Goal: Task Accomplishment & Management: Use online tool/utility

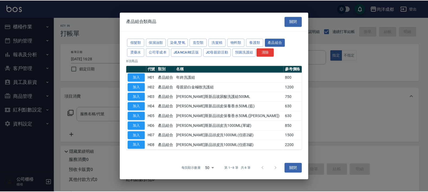
scroll to position [84, 0]
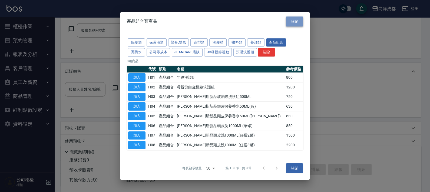
click at [295, 22] on button "關閉" at bounding box center [294, 22] width 17 height 10
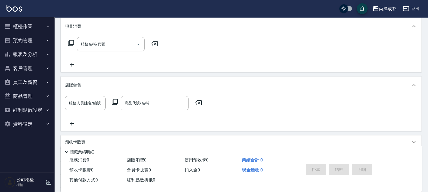
scroll to position [0, 0]
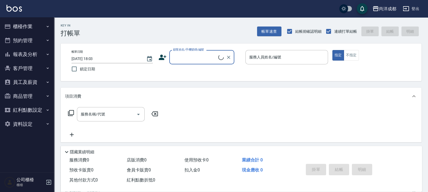
scroll to position [84, 0]
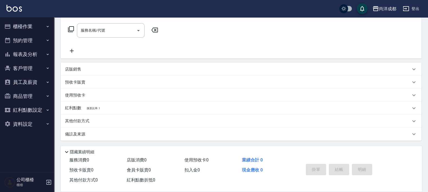
click at [78, 69] on p "店販銷售" at bounding box center [73, 70] width 16 height 6
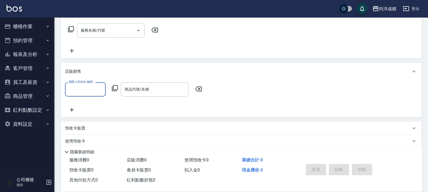
scroll to position [0, 0]
click at [116, 88] on icon at bounding box center [114, 88] width 6 height 6
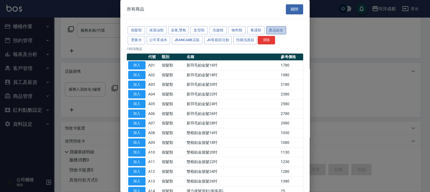
click at [282, 29] on button "產品組合" at bounding box center [276, 30] width 20 height 8
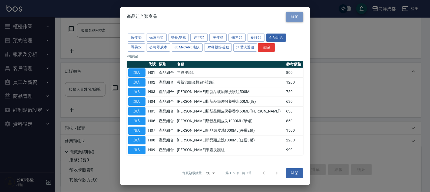
click at [296, 16] on button "關閉" at bounding box center [294, 17] width 17 height 10
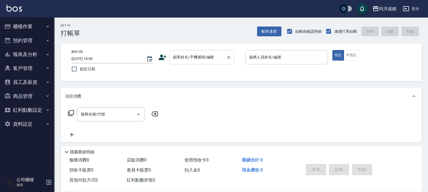
click at [200, 62] on input "顧客姓名/手機號碼/編號" at bounding box center [198, 57] width 52 height 9
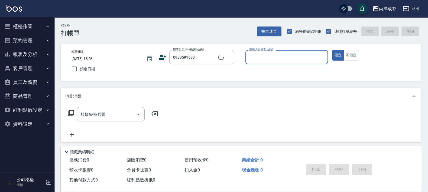
type input "[PERSON_NAME]/0933591693/"
type input "Lorance-03"
click at [332, 50] on button "指定" at bounding box center [338, 55] width 12 height 11
type button "true"
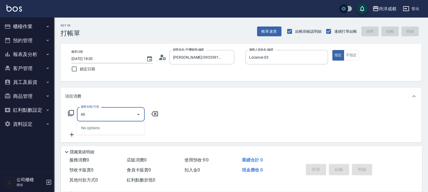
type input "401"
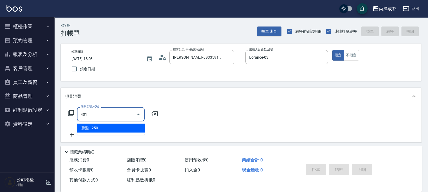
type input "20"
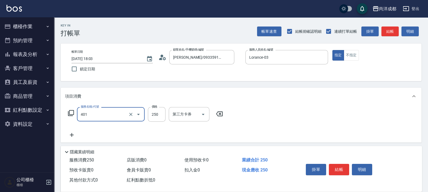
type input "剪髮(401)"
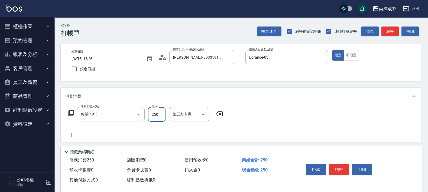
type input "1"
type input "0"
type input "10"
type input "100"
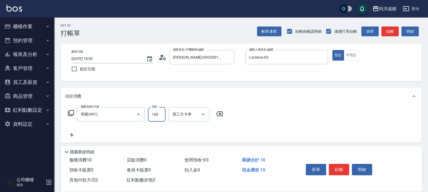
type input "100"
type input "1000"
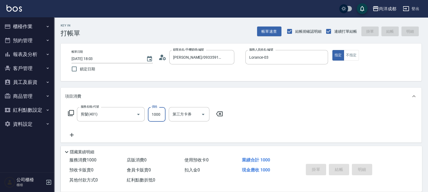
type input "0"
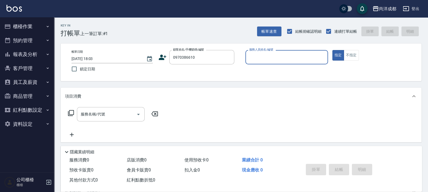
type input "[PERSON_NAME]/0970386610/"
type input "Lance-02"
click at [332, 50] on button "指定" at bounding box center [338, 55] width 12 height 11
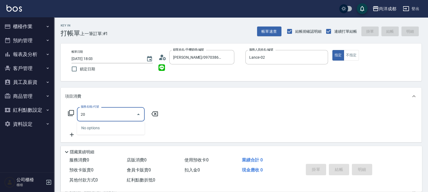
type input "201"
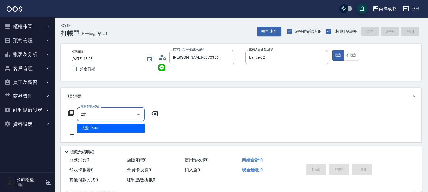
type input "50"
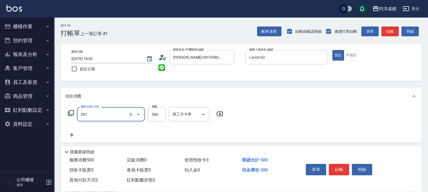
type input "洗髮(201)"
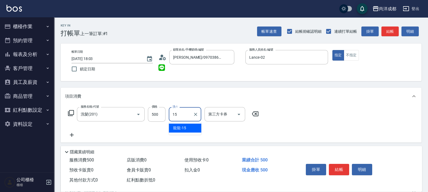
type input "龍龍-15"
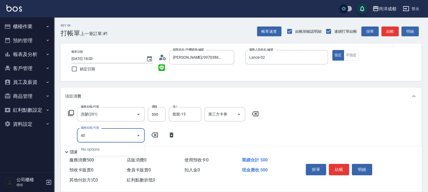
type input "401"
type input "70"
type input "剪髮(401)"
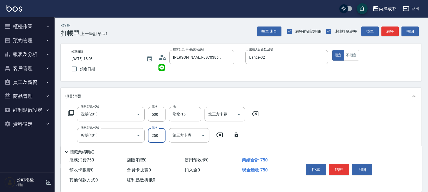
type input "4"
type input "50"
type input "40"
type input "90"
type input "400"
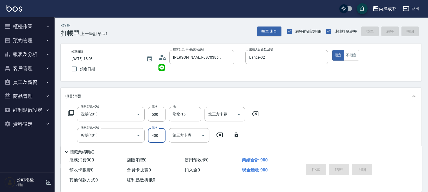
type input "[DATE] 18:04"
type input "0"
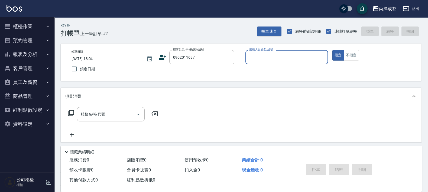
type input "[PERSON_NAME]/0902011687/"
type input "Mia-04"
click at [332, 50] on button "指定" at bounding box center [338, 55] width 12 height 11
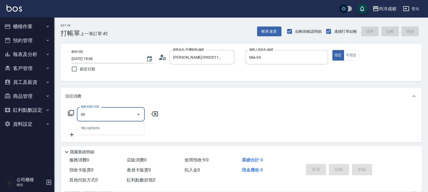
type input "401"
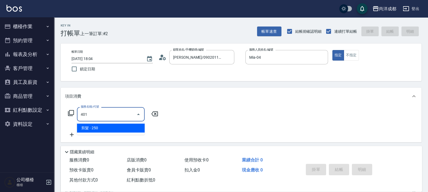
type input "20"
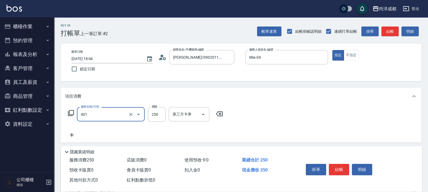
type input "剪髮(401)"
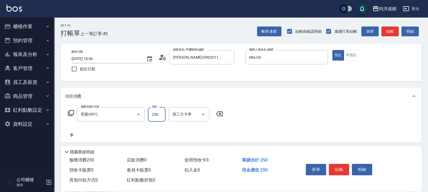
type input "8"
type input "0"
type input "80"
type input "800"
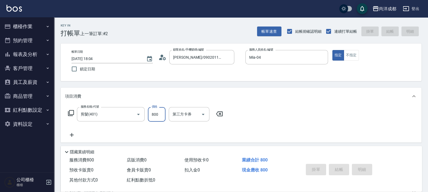
type input "0"
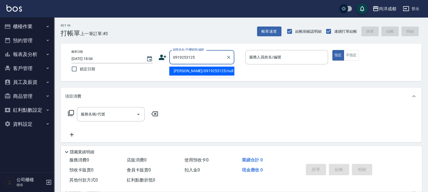
type input "[PERSON_NAME]/0919253125/null"
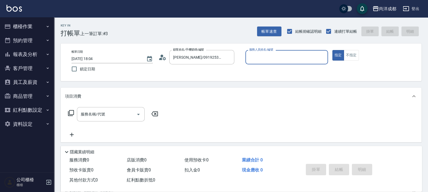
type input "Mia-04"
click at [332, 50] on button "指定" at bounding box center [338, 55] width 12 height 11
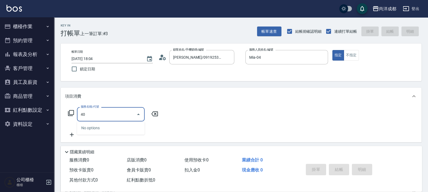
type input "401"
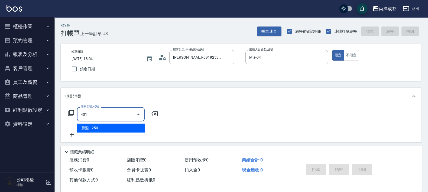
type input "20"
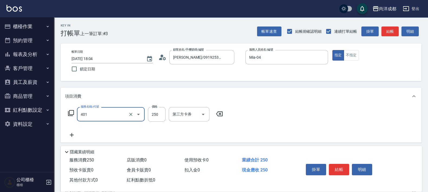
type input "剪髮(401)"
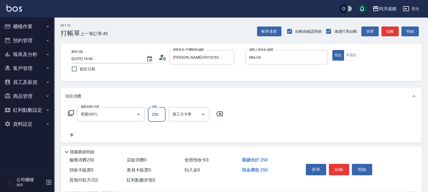
type input "8"
type input "0"
type input "80"
type input "800"
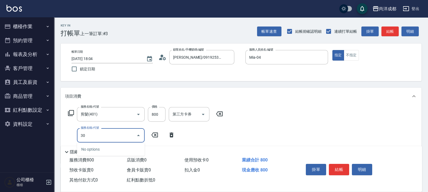
type input "301"
type input "230"
type input "燙髮(301)"
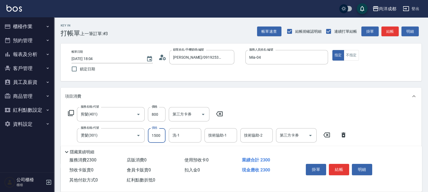
type input "1"
type input "80"
type input "12"
type input "90"
type input "120"
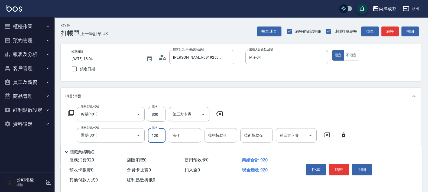
type input "200"
type input "1200"
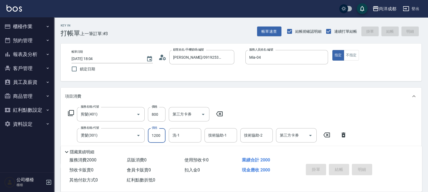
type input "0"
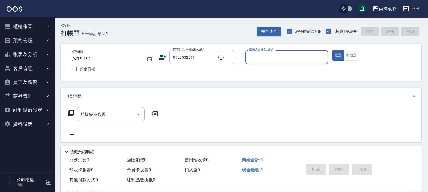
type input "[PERSON_NAME]/0928532511/null"
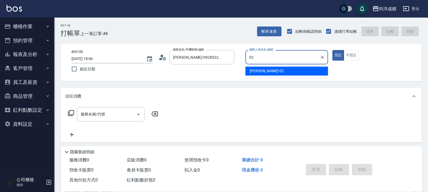
type input "Lance-02"
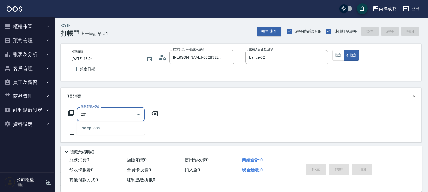
type input "洗髮(201)"
type input "50"
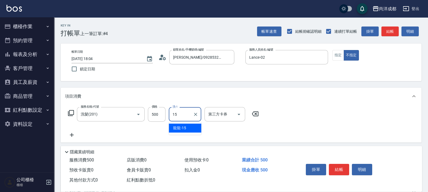
type input "龍龍-15"
click at [184, 97] on div "項目消費" at bounding box center [237, 97] width 345 height 6
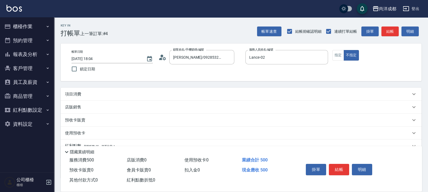
click at [78, 95] on p "項目消費" at bounding box center [73, 94] width 16 height 6
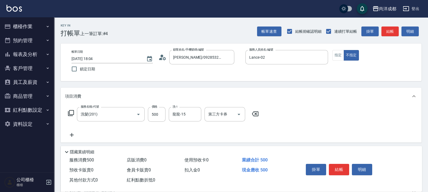
click at [70, 135] on icon at bounding box center [72, 135] width 4 height 4
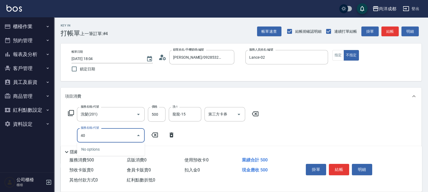
type input "401"
type input "70"
type input "剪髮(401)"
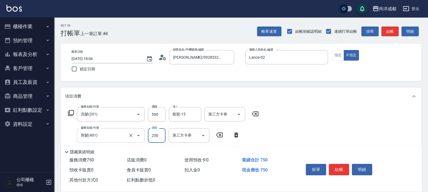
type input "3"
type input "50"
type input "300"
type input "80"
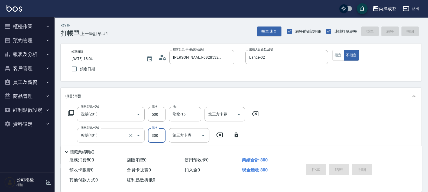
type input "[DATE] 18:05"
type input "0"
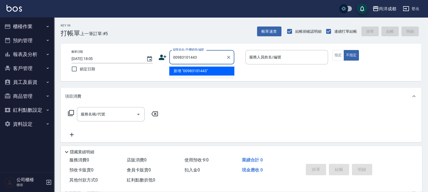
type input "00983101443"
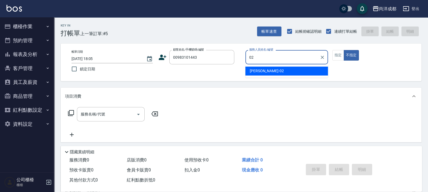
type input "Lance-02"
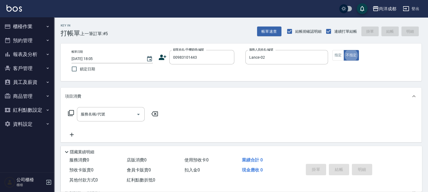
type button "false"
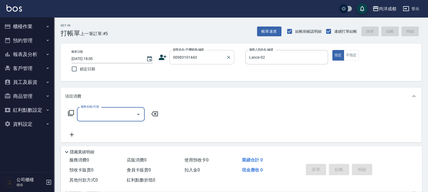
click at [173, 61] on input "00983101443" at bounding box center [198, 57] width 52 height 9
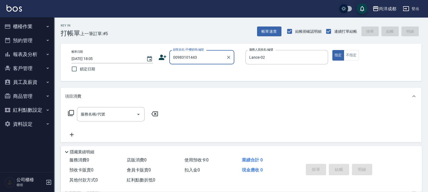
click at [198, 57] on input "00983101443" at bounding box center [198, 57] width 52 height 9
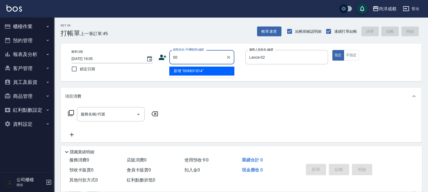
type input "0"
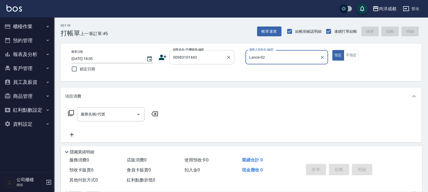
click at [175, 57] on input "00983101443" at bounding box center [198, 57] width 52 height 9
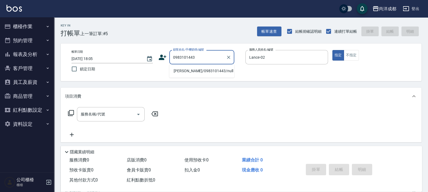
click at [190, 71] on li "[PERSON_NAME]/0983101443/null" at bounding box center [201, 71] width 65 height 9
type input "[PERSON_NAME]/0983101443/null"
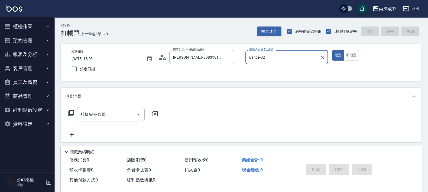
click at [332, 50] on button "指定" at bounding box center [338, 55] width 12 height 11
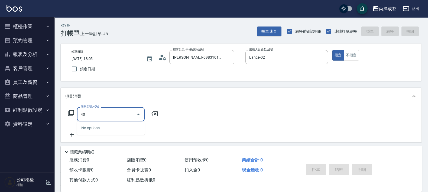
type input "401"
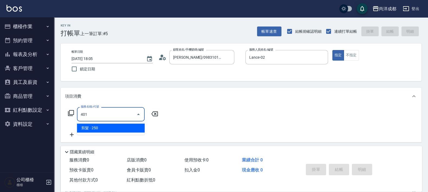
type input "20"
type input "剪髮(401)"
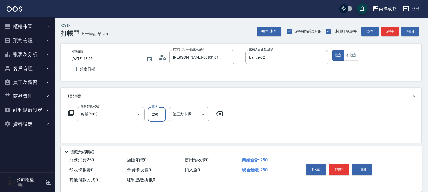
type input "1"
type input "0"
type input "100"
type input "1000"
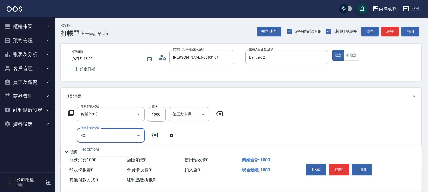
type input "401"
type input "120"
click at [130, 135] on icon "Clear" at bounding box center [130, 135] width 3 height 3
type input "6"
type input "100"
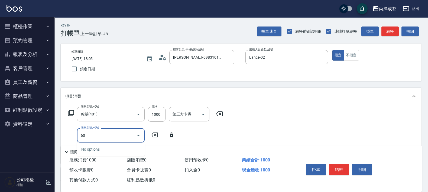
type input "601"
type input "200"
type input "1"
type input "100"
type input "601"
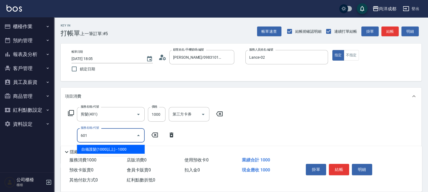
type input "200"
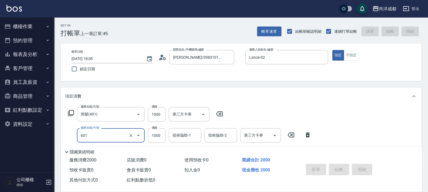
type input "[DATE] 18:06"
type input "0"
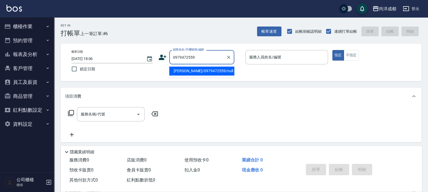
type input "[PERSON_NAME]/0979472559/null"
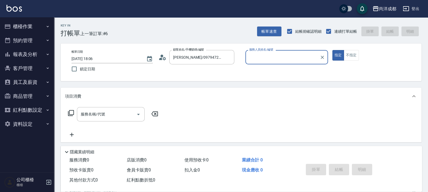
type input "Lance-02"
click at [332, 50] on button "指定" at bounding box center [338, 55] width 12 height 11
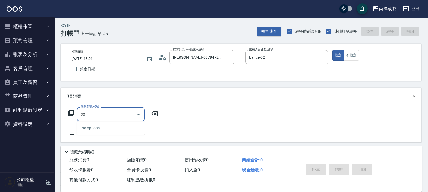
type input "301"
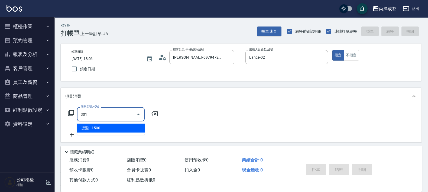
type input "150"
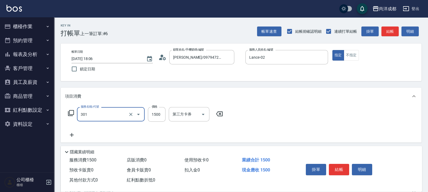
type input "燙髮(301)"
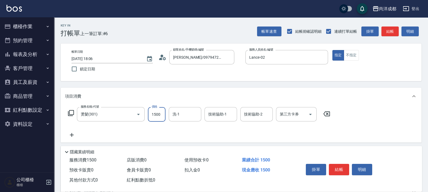
type input "2"
type input "0"
type input "234"
type input "230"
type input "2345"
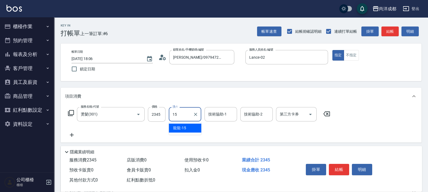
type input "龍龍-15"
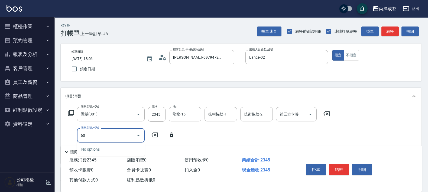
type input "604"
type input "330"
type input "自備護髮(1000以下)(604)"
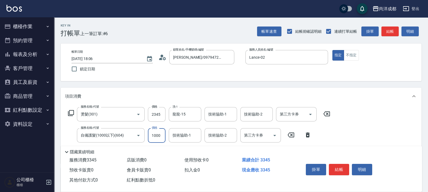
type input "6"
type input "230"
type input "64"
type input "240"
type input "640"
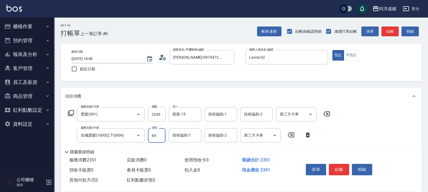
type input "290"
type input "640"
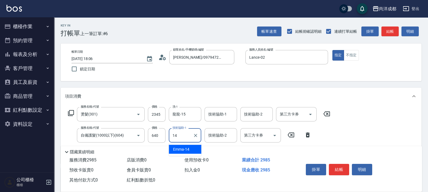
type input "Emma-14"
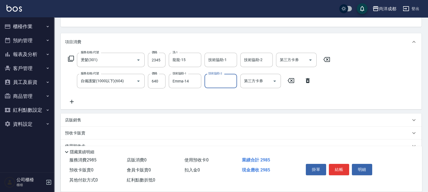
scroll to position [105, 0]
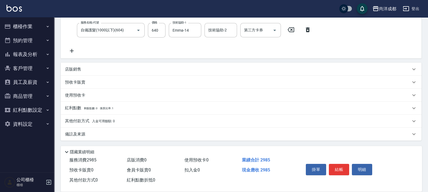
click at [86, 118] on p "其他付款方式 入金可用餘額: 0" at bounding box center [90, 121] width 50 height 6
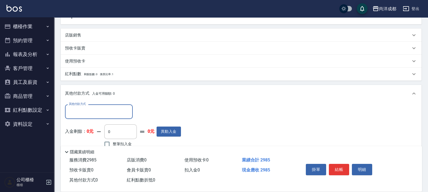
scroll to position [168, 0]
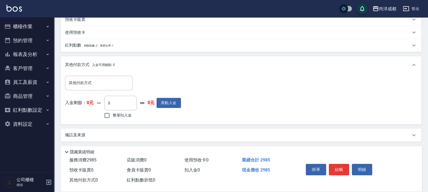
click at [95, 75] on div "其他付款方式 其他付款方式 入金剩餘： 0元 0 ​ 整筆扣入金 0元 異動入金" at bounding box center [241, 99] width 360 height 51
click at [98, 84] on input "其他付款方式" at bounding box center [98, 82] width 63 height 9
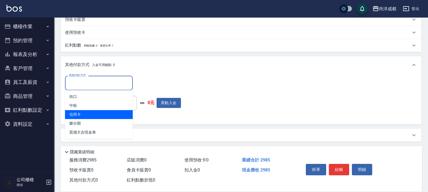
click at [100, 117] on span "信用卡" at bounding box center [99, 114] width 68 height 9
type input "信用卡"
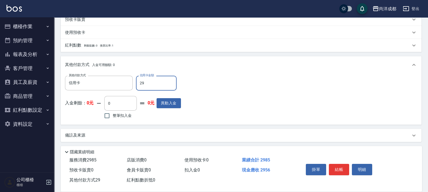
type input "298"
type input "0"
type input "2985"
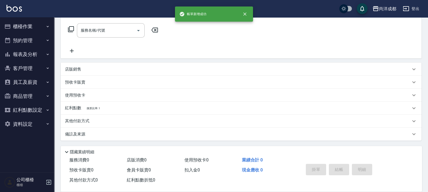
scroll to position [0, 0]
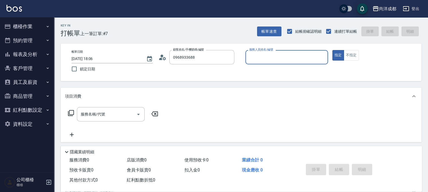
type input "[PERSON_NAME]/0968933688/"
type input "Mia-04"
click at [332, 50] on button "指定" at bounding box center [338, 55] width 12 height 11
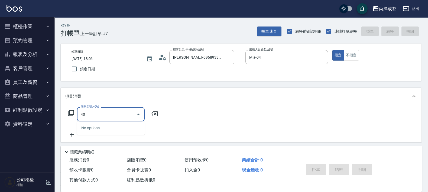
type input "401"
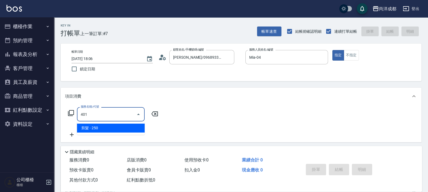
type input "20"
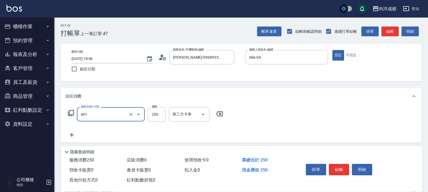
type input "剪髮(401)"
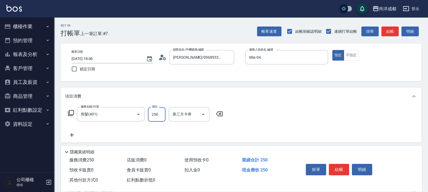
type input "6"
type input "0"
type input "68"
type input "60"
type input "687"
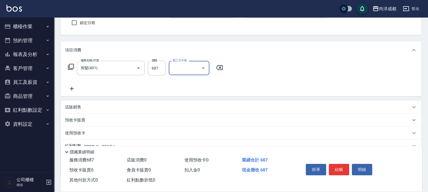
scroll to position [84, 0]
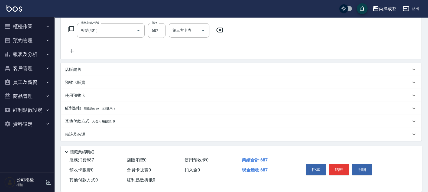
drag, startPoint x: 91, startPoint y: 120, endPoint x: 97, endPoint y: 112, distance: 9.9
click at [91, 119] on p "其他付款方式 入金可用餘額: 0" at bounding box center [90, 122] width 50 height 6
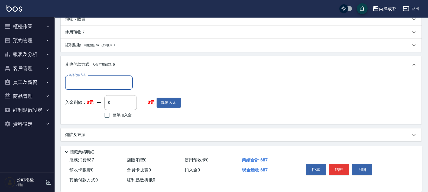
scroll to position [147, 0]
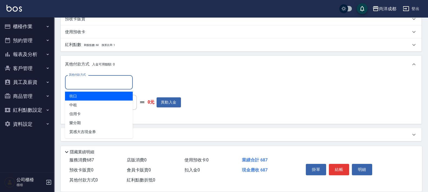
drag, startPoint x: 93, startPoint y: 84, endPoint x: 96, endPoint y: 90, distance: 6.8
click at [93, 83] on input "其他付款方式" at bounding box center [98, 82] width 63 height 9
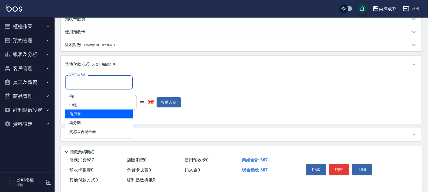
click at [98, 112] on span "信用卡" at bounding box center [99, 114] width 68 height 9
type input "信用卡"
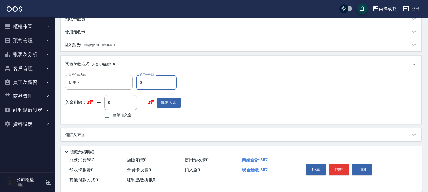
type input "66"
type input "0"
type input "668"
type input "60"
type input "68"
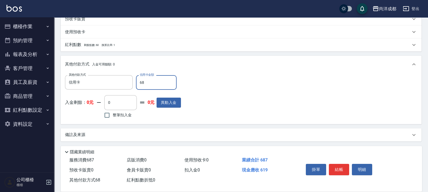
type input "0"
type input "687"
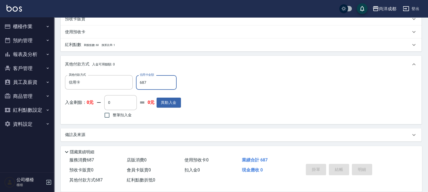
type input "[DATE] 18:07"
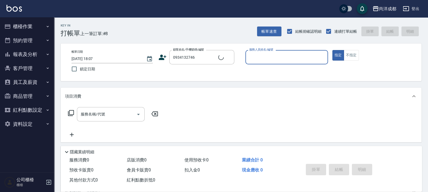
type input "[PERSON_NAME]/0934132746/"
type input "Lorance-03"
click at [332, 50] on button "指定" at bounding box center [338, 55] width 12 height 11
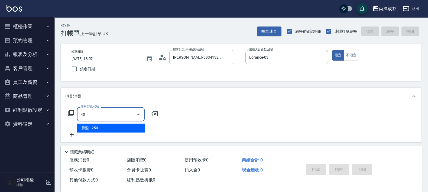
type input "401"
type input "20"
type input "剪髮(401)"
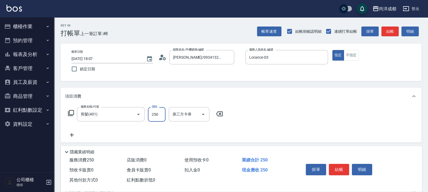
type input "7"
type input "0"
type input "786"
type input "70"
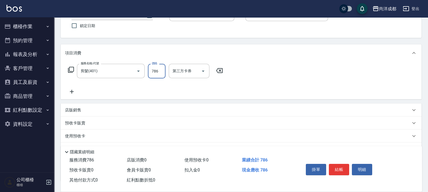
scroll to position [84, 0]
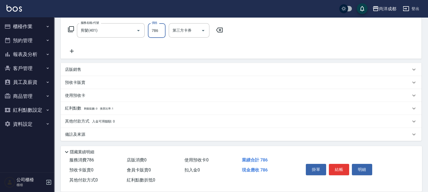
type input "786"
click at [94, 118] on div "其他付款方式 入金可用餘額: 0" at bounding box center [241, 121] width 360 height 13
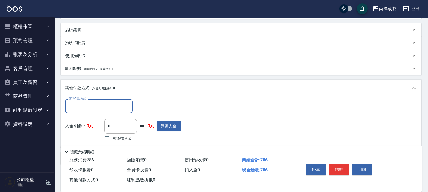
scroll to position [147, 0]
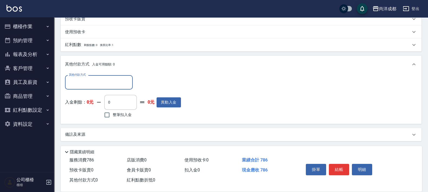
drag, startPoint x: 95, startPoint y: 76, endPoint x: 104, endPoint y: 87, distance: 14.9
click at [96, 76] on div "其他付款方式" at bounding box center [99, 82] width 68 height 14
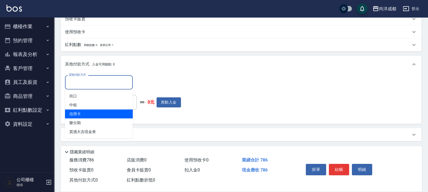
click at [101, 113] on span "信用卡" at bounding box center [99, 114] width 68 height 9
type input "信用卡"
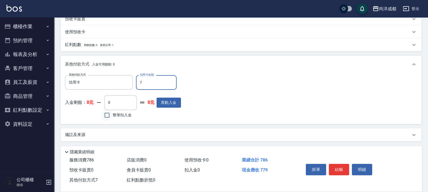
type input "78"
type input "0"
type input "786"
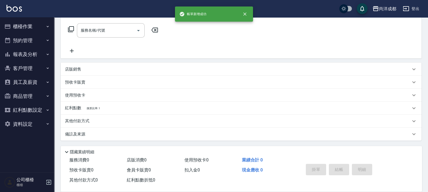
scroll to position [0, 0]
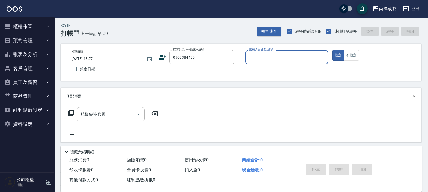
type input "[PERSON_NAME]/0909384490/null"
type input "Lance-02"
click at [332, 50] on button "指定" at bounding box center [338, 55] width 12 height 11
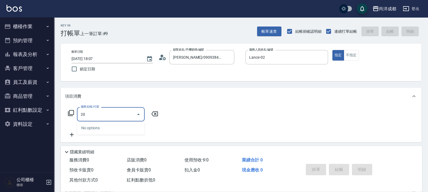
type input "203"
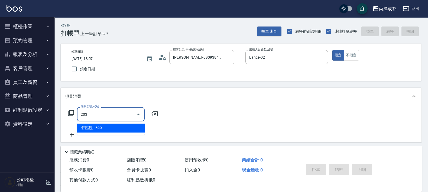
type input "50"
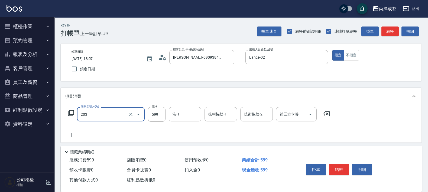
type input "舒壓洗(203)"
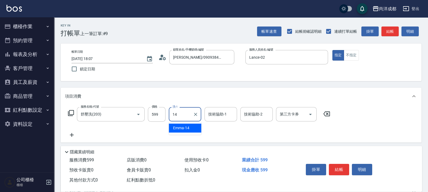
type input "Emma-14"
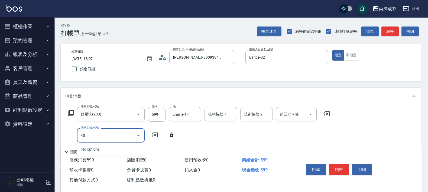
type input "401"
type input "80"
type input "剪髮(401)"
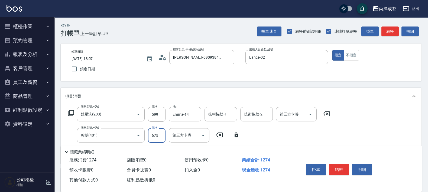
click at [160, 138] on input "675" at bounding box center [157, 135] width 18 height 15
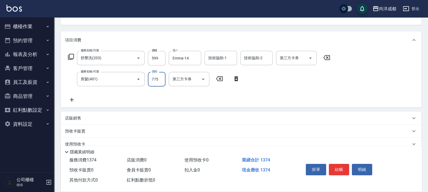
scroll to position [105, 0]
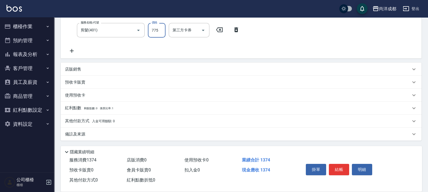
click at [97, 120] on span "入金可用餘額: 0" at bounding box center [103, 121] width 23 height 4
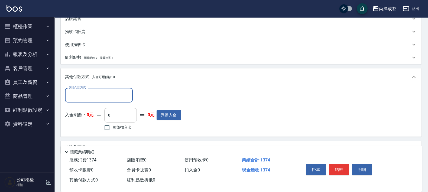
scroll to position [169, 0]
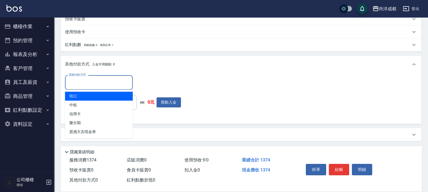
click at [103, 86] on input "其他付款方式" at bounding box center [98, 82] width 63 height 9
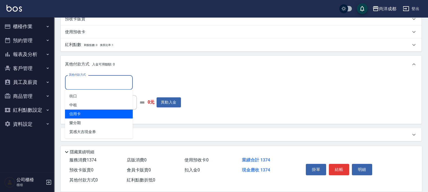
click at [96, 113] on span "信用卡" at bounding box center [99, 114] width 68 height 9
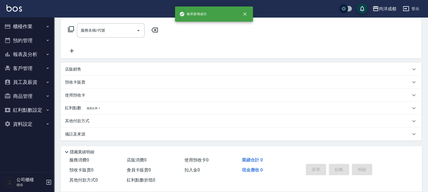
scroll to position [0, 0]
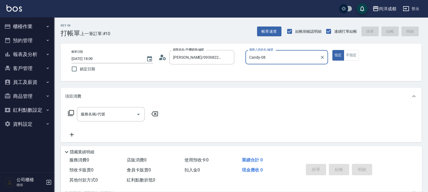
click at [332, 50] on button "指定" at bounding box center [338, 55] width 12 height 11
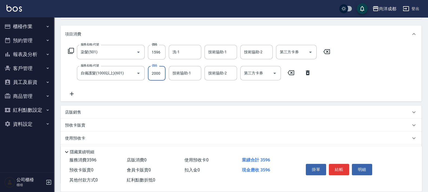
scroll to position [105, 0]
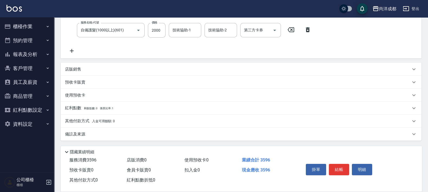
click at [76, 68] on p "店販銷售" at bounding box center [73, 70] width 16 height 6
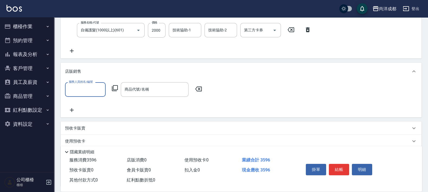
scroll to position [0, 0]
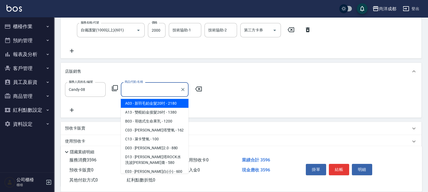
click at [115, 91] on icon at bounding box center [114, 88] width 6 height 6
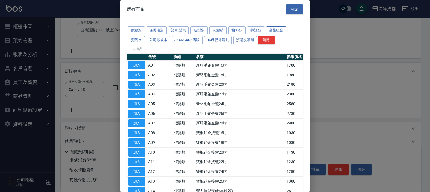
click at [269, 30] on button "產品組合" at bounding box center [276, 30] width 20 height 8
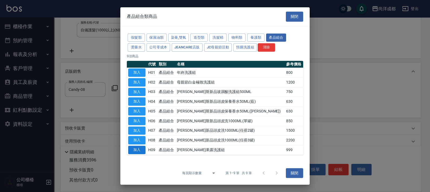
click at [141, 150] on button "加入" at bounding box center [136, 150] width 17 height 8
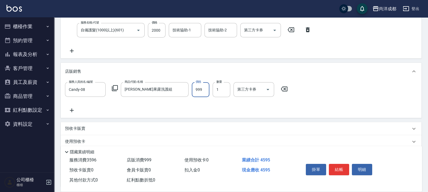
click at [196, 91] on input "999" at bounding box center [201, 89] width 18 height 15
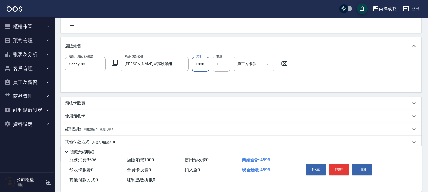
scroll to position [152, 0]
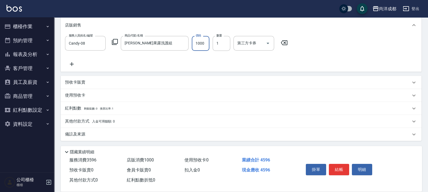
click at [88, 118] on div "其他付款方式 入金可用餘額: 0" at bounding box center [241, 121] width 360 height 13
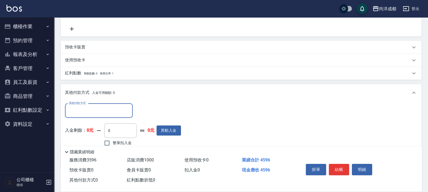
scroll to position [215, 0]
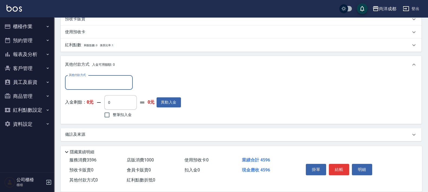
drag, startPoint x: 90, startPoint y: 81, endPoint x: 92, endPoint y: 84, distance: 2.8
click at [91, 81] on input "其他付款方式" at bounding box center [98, 82] width 63 height 9
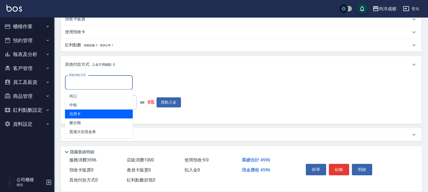
click at [95, 113] on span "信用卡" at bounding box center [99, 114] width 68 height 9
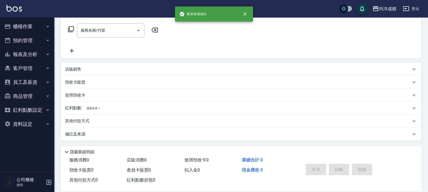
scroll to position [0, 0]
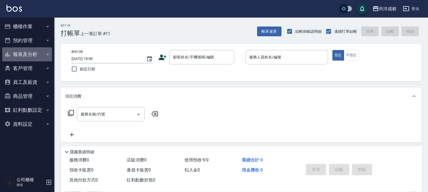
click at [25, 55] on button "報表及分析" at bounding box center [27, 54] width 50 height 14
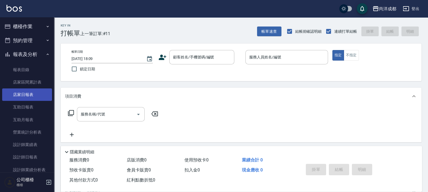
click at [33, 99] on link "店家日報表" at bounding box center [27, 94] width 50 height 12
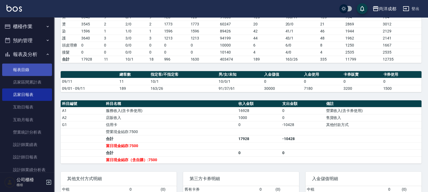
scroll to position [34, 0]
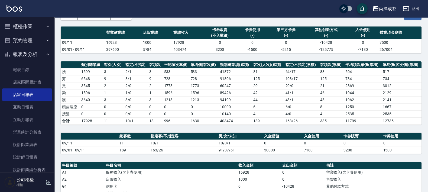
click at [30, 27] on button "櫃檯作業" at bounding box center [27, 26] width 50 height 14
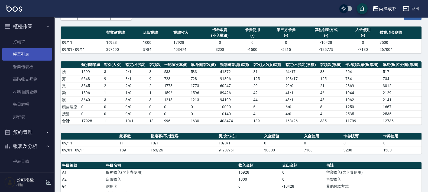
click at [32, 56] on link "帳單列表" at bounding box center [27, 54] width 50 height 12
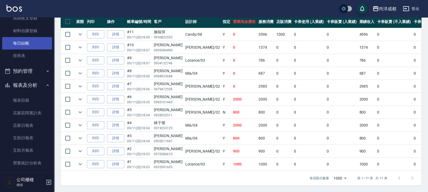
scroll to position [135, 0]
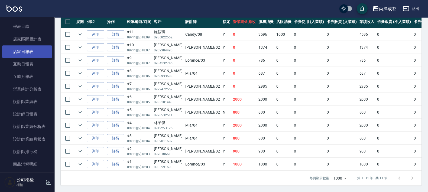
click at [26, 49] on link "店家日報表" at bounding box center [27, 51] width 50 height 12
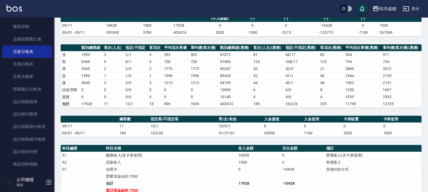
scroll to position [101, 0]
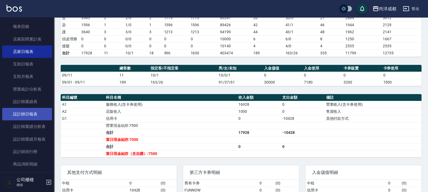
click at [24, 113] on link "設計師日報表" at bounding box center [27, 114] width 50 height 12
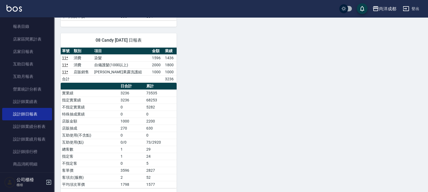
scroll to position [258, 0]
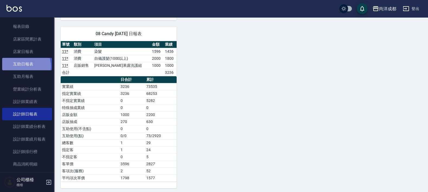
click at [24, 66] on link "互助日報表" at bounding box center [27, 64] width 50 height 12
